Goal: Task Accomplishment & Management: Manage account settings

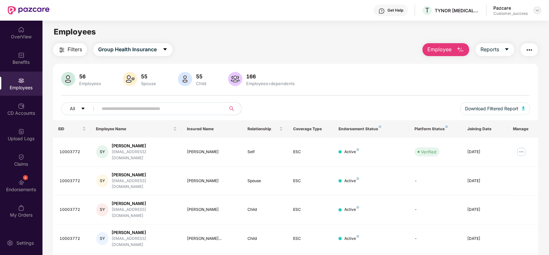
click at [535, 10] on img at bounding box center [537, 10] width 5 height 5
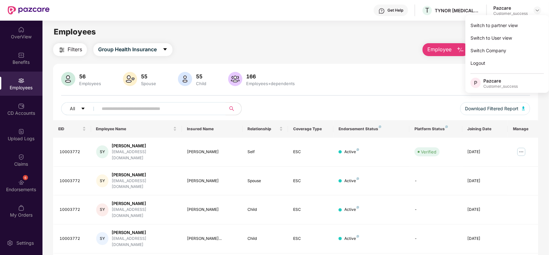
click at [440, 30] on div "Employees" at bounding box center [296, 32] width 507 height 12
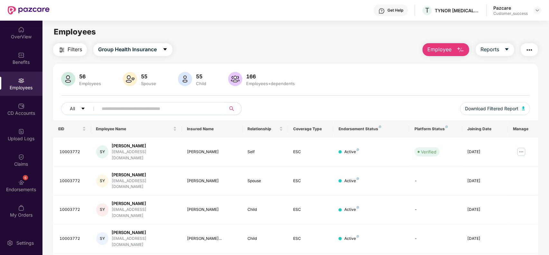
click at [440, 46] on span "Employee" at bounding box center [440, 49] width 24 height 8
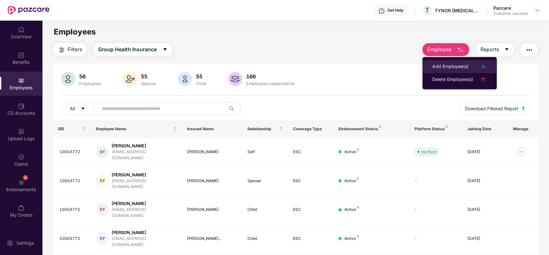
click at [440, 63] on div "Add Employee(s)" at bounding box center [451, 67] width 36 height 8
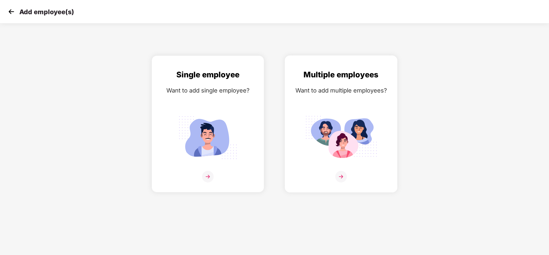
click at [381, 93] on div "Want to add multiple employees?" at bounding box center [341, 90] width 99 height 9
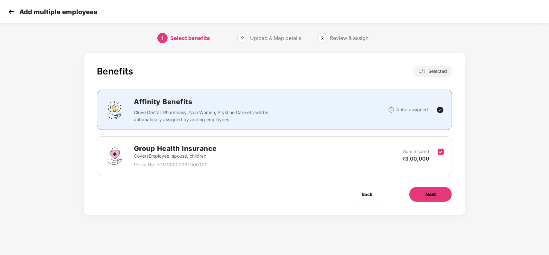
click at [417, 192] on button "Next" at bounding box center [430, 193] width 43 height 15
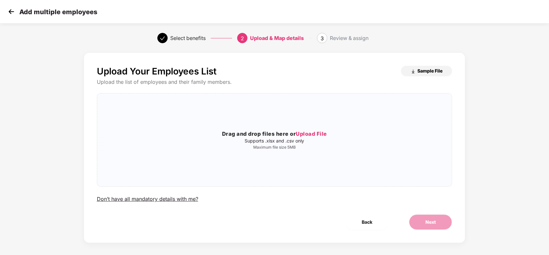
click at [419, 70] on span "Sample File" at bounding box center [430, 71] width 25 height 6
click at [10, 11] on img at bounding box center [11, 12] width 10 height 10
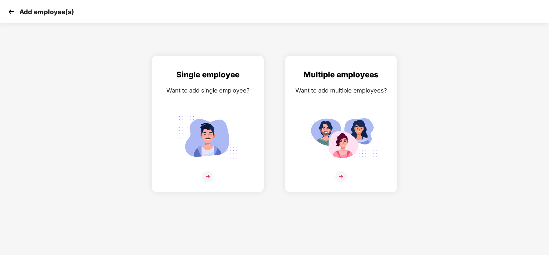
click at [10, 9] on img at bounding box center [11, 12] width 10 height 10
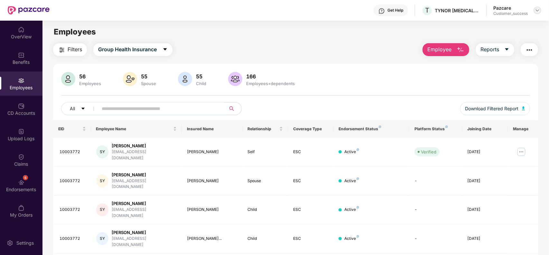
click at [538, 10] on img at bounding box center [537, 10] width 5 height 5
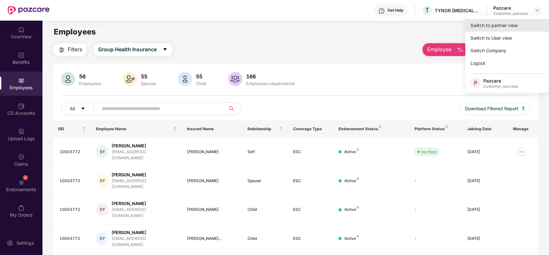
click at [514, 24] on div "Switch to partner view" at bounding box center [508, 25] width 84 height 13
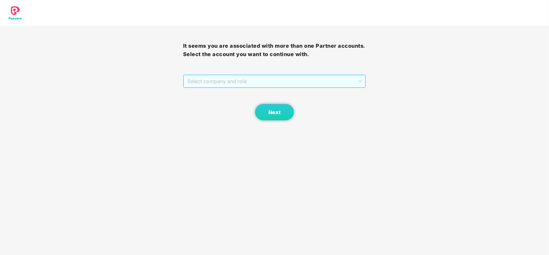
click at [314, 85] on span "Select company and role" at bounding box center [274, 81] width 175 height 12
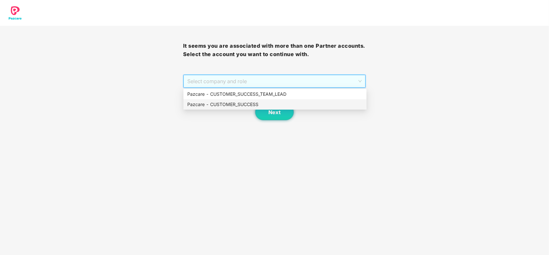
click at [251, 105] on div "Pazcare - CUSTOMER_SUCCESS" at bounding box center [275, 104] width 176 height 7
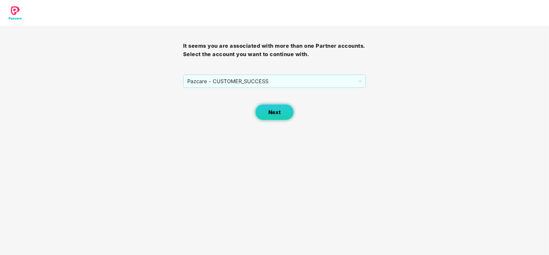
click at [264, 111] on button "Next" at bounding box center [274, 112] width 39 height 16
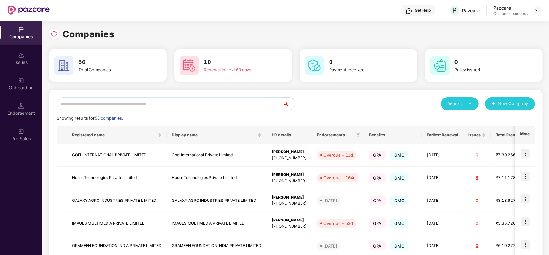
click at [159, 105] on input "text" at bounding box center [170, 103] width 226 height 13
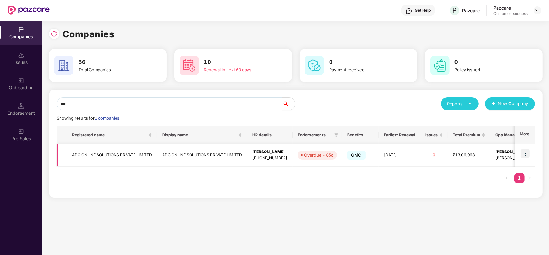
type input "***"
click at [176, 150] on td "ADG ONLINE SOLUTIONS PRIVATE LIMITED" at bounding box center [202, 155] width 90 height 23
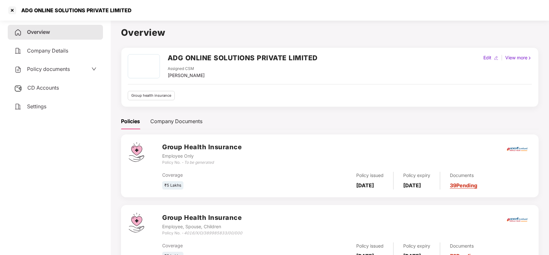
scroll to position [28, 0]
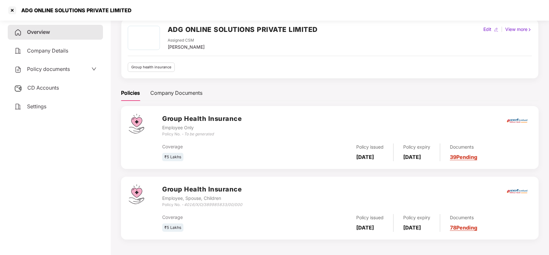
click at [473, 156] on link "39 Pending" at bounding box center [463, 157] width 27 height 6
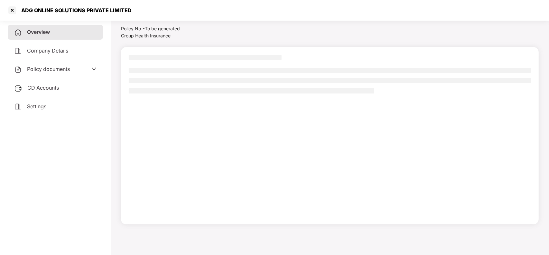
scroll to position [18, 0]
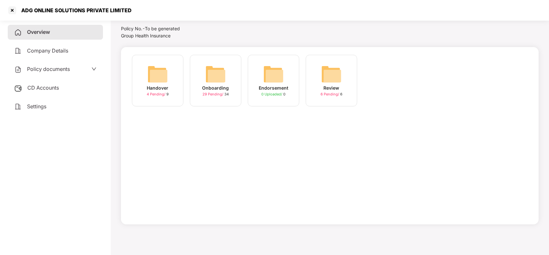
click at [69, 34] on div "Overview" at bounding box center [55, 32] width 95 height 15
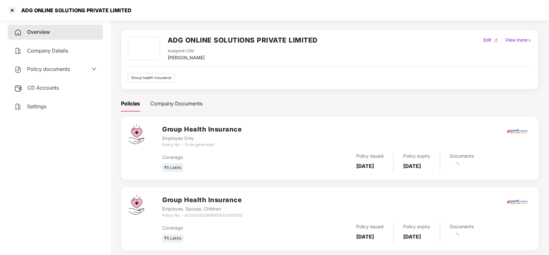
scroll to position [28, 0]
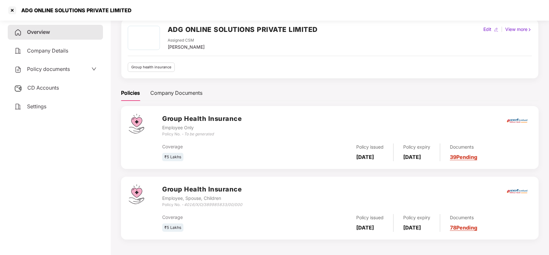
click at [476, 155] on link "39 Pending" at bounding box center [463, 157] width 27 height 6
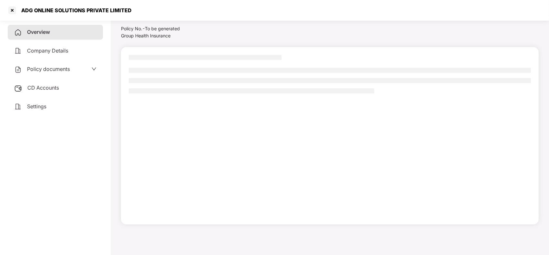
scroll to position [18, 0]
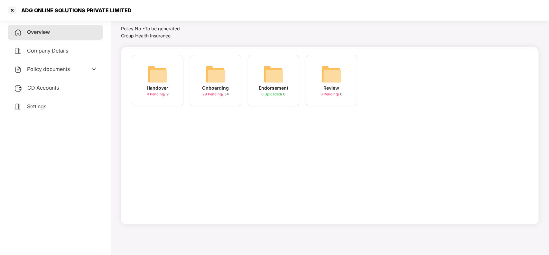
click at [214, 86] on div "Onboarding" at bounding box center [216, 87] width 27 height 7
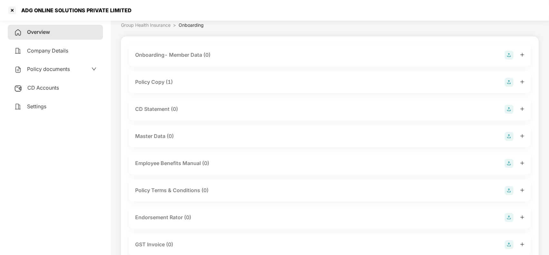
click at [168, 81] on div "Policy Copy (1)" at bounding box center [154, 82] width 38 height 8
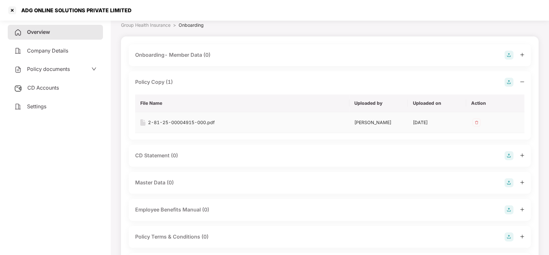
click at [477, 119] on img at bounding box center [477, 122] width 10 height 10
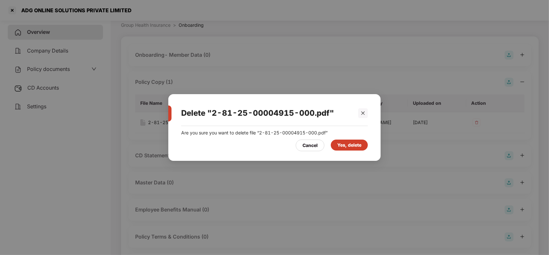
click at [345, 147] on div "Yes, delete" at bounding box center [350, 144] width 24 height 7
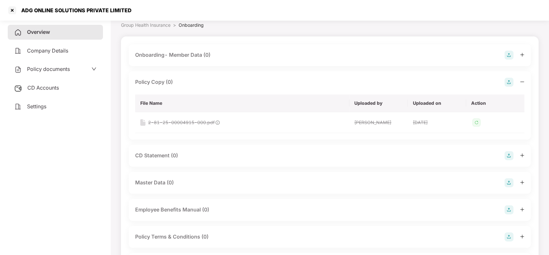
click at [509, 81] on img at bounding box center [509, 82] width 9 height 9
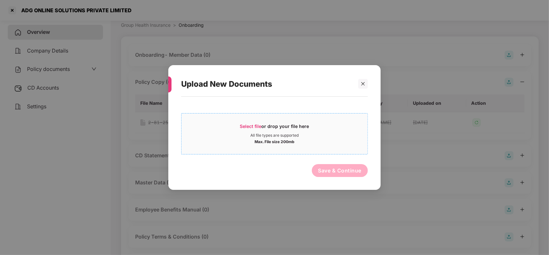
click at [265, 125] on div "Select file or drop your file here" at bounding box center [274, 128] width 69 height 10
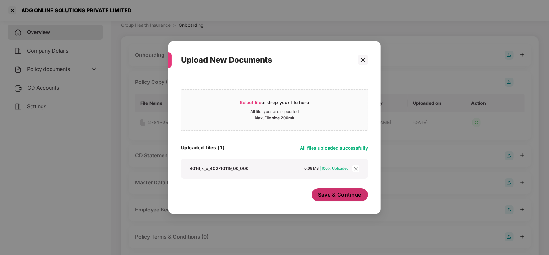
click at [325, 191] on button "Save & Continue" at bounding box center [340, 194] width 56 height 13
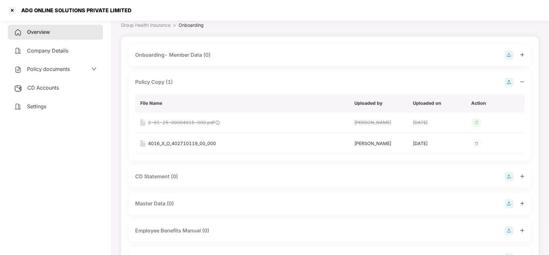
click at [193, 78] on div "Policy Copy (1)" at bounding box center [330, 82] width 390 height 9
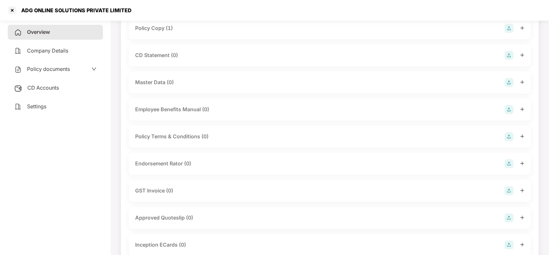
scroll to position [82, 0]
click at [57, 32] on div "Overview" at bounding box center [55, 32] width 95 height 15
